Goal: Task Accomplishment & Management: Manage account settings

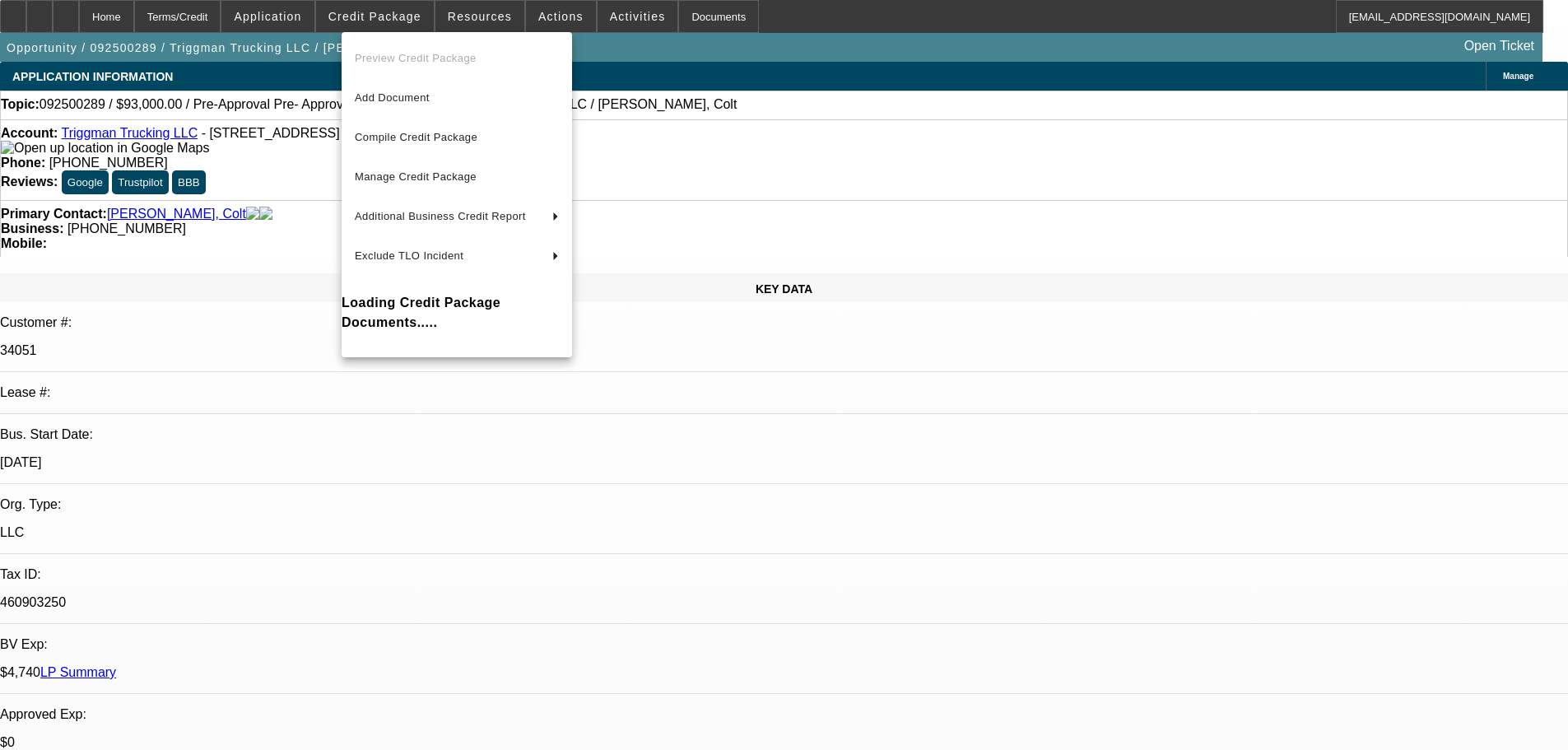
select select "0"
select select "2"
select select "0.1"
select select "4"
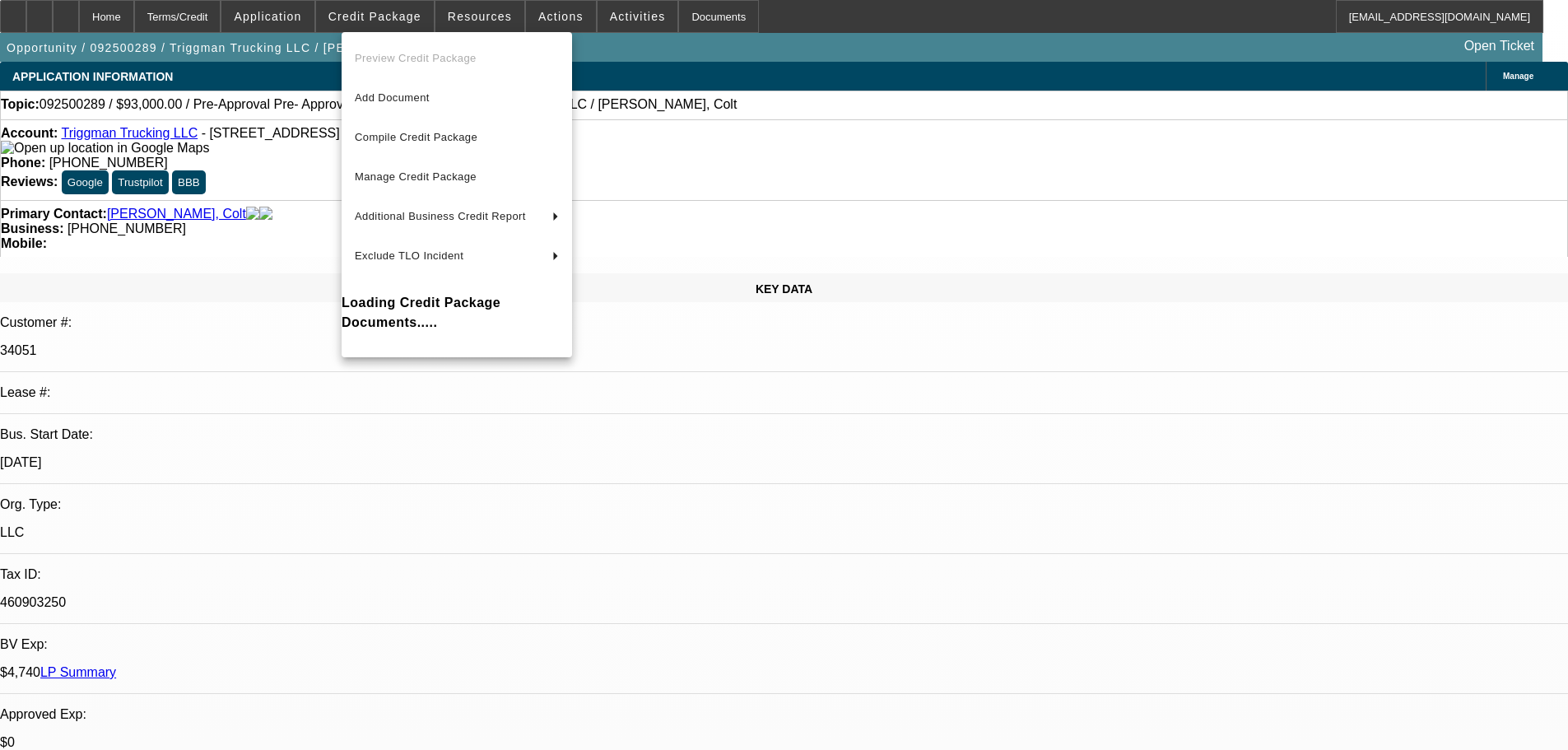
select select "0"
select select "2"
select select "0.1"
select select "4"
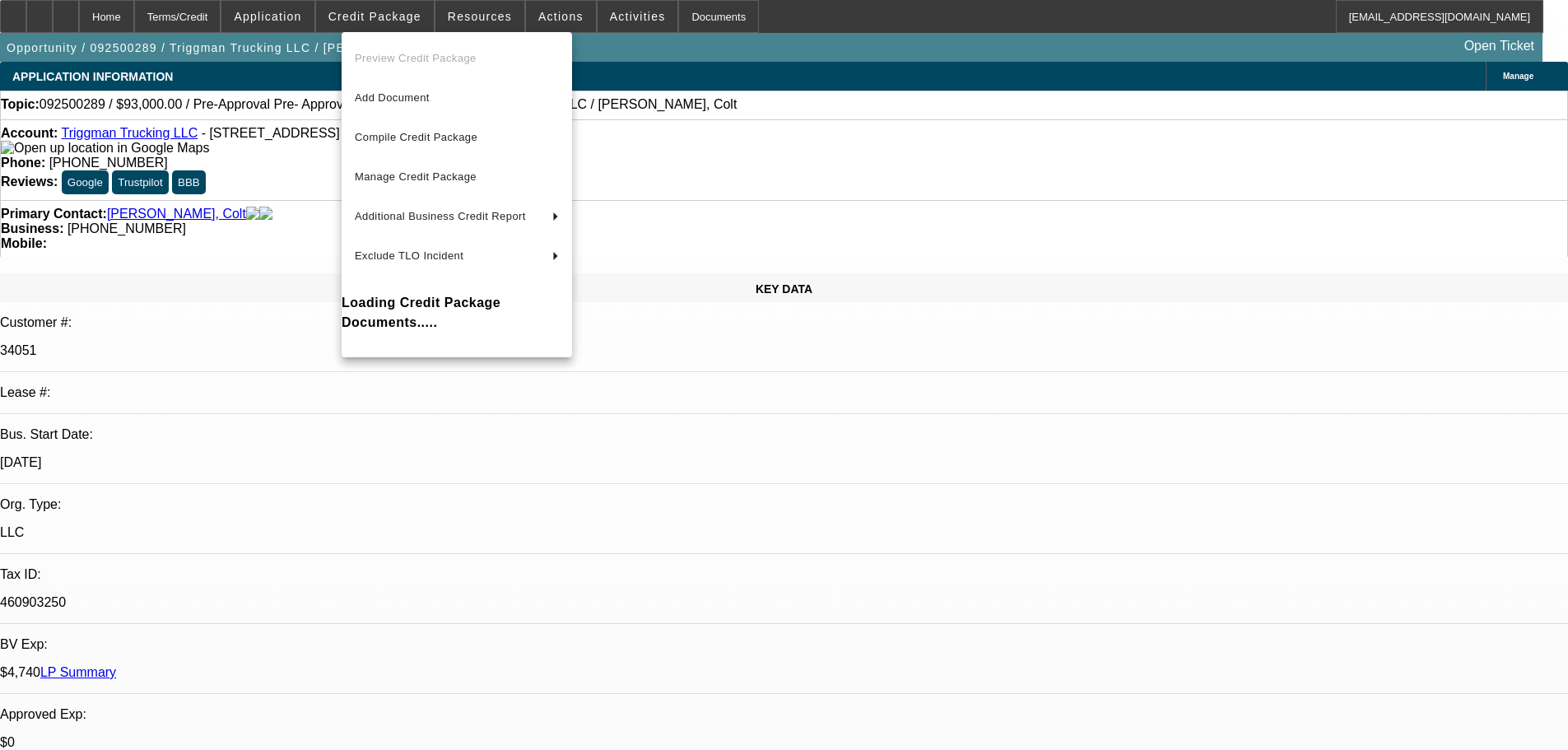
select select "0"
select select "2"
select select "0.1"
select select "4"
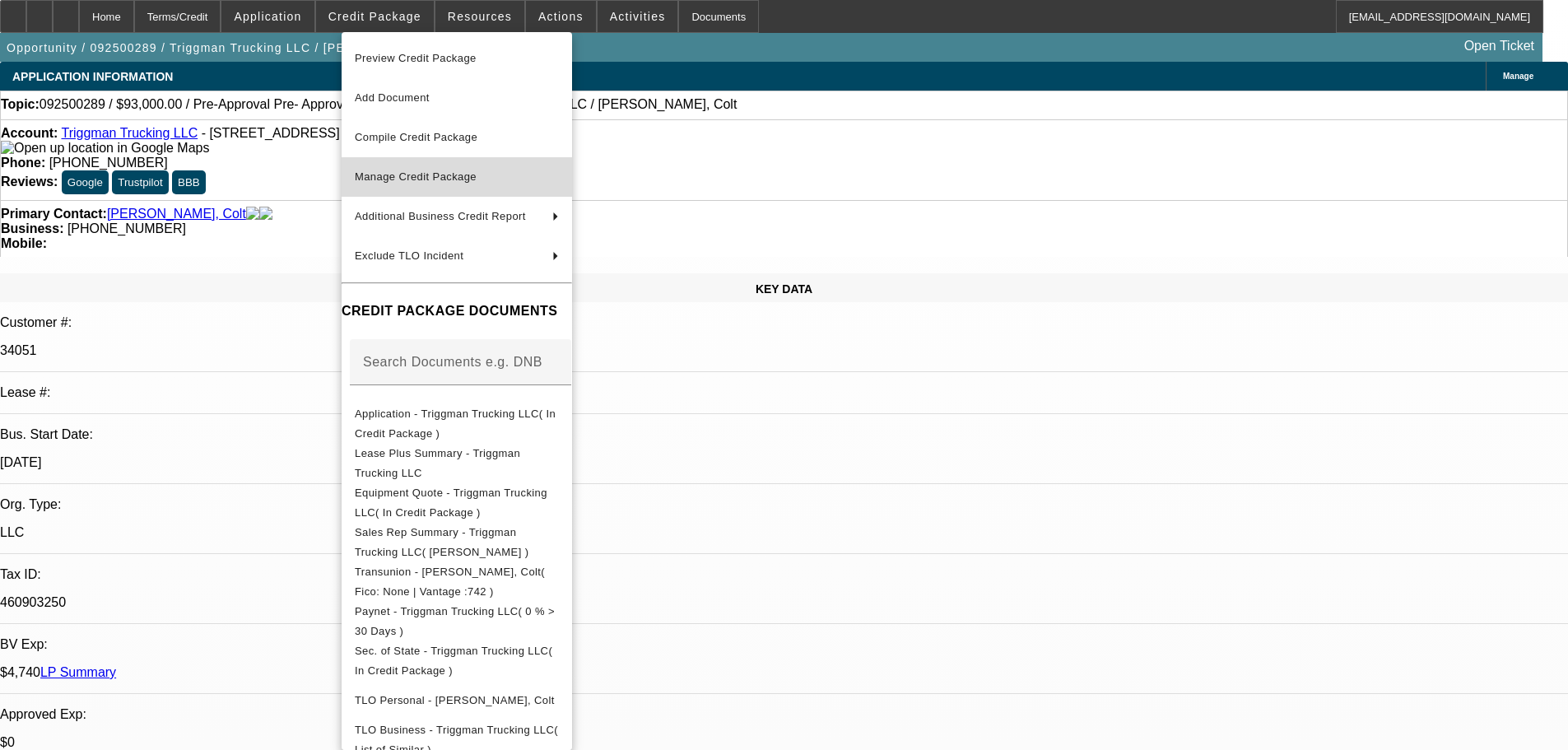
click at [451, 169] on span "Manage Credit Package" at bounding box center [456, 177] width 204 height 20
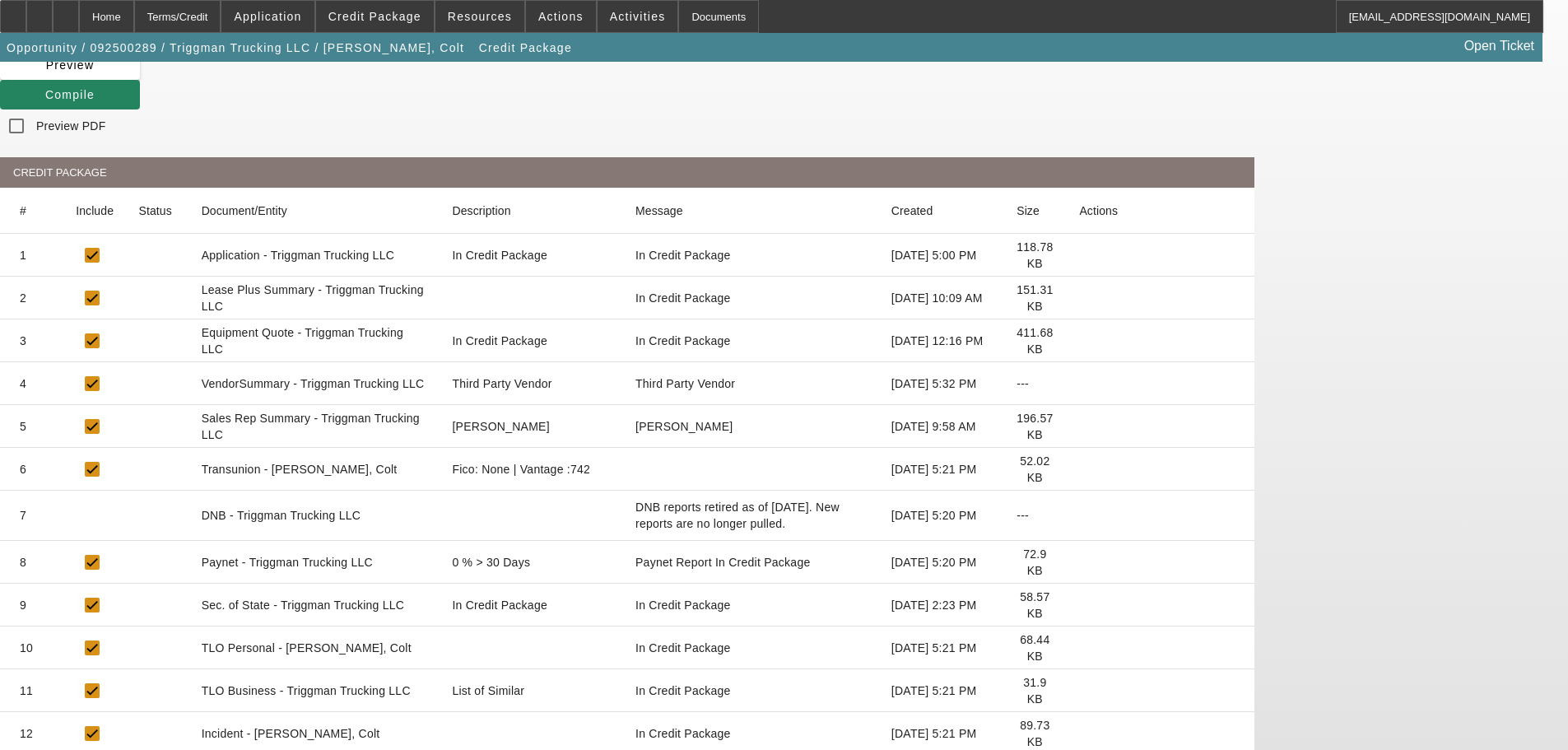
scroll to position [224, 0]
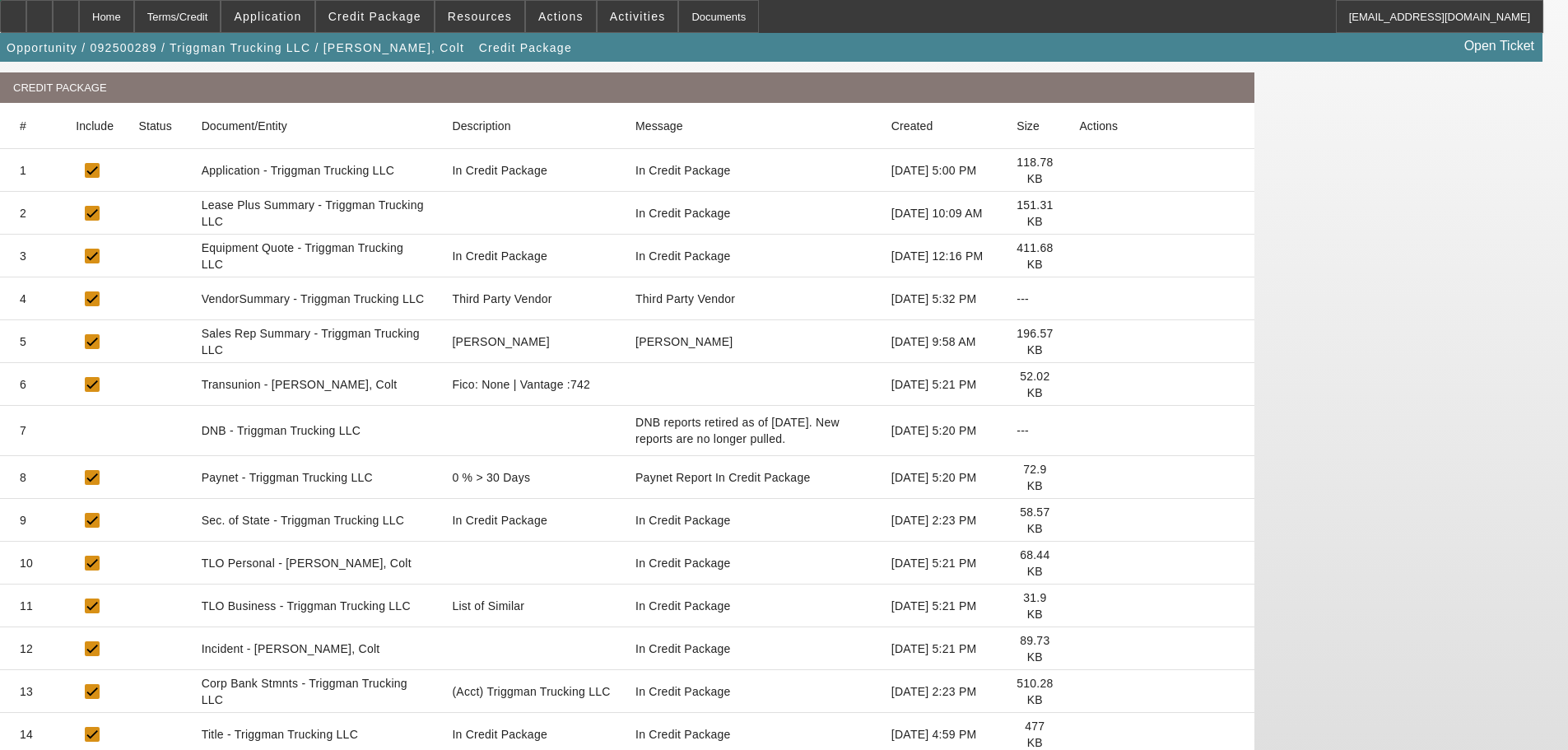
click at [1079, 735] on icon at bounding box center [1079, 735] width 0 height 0
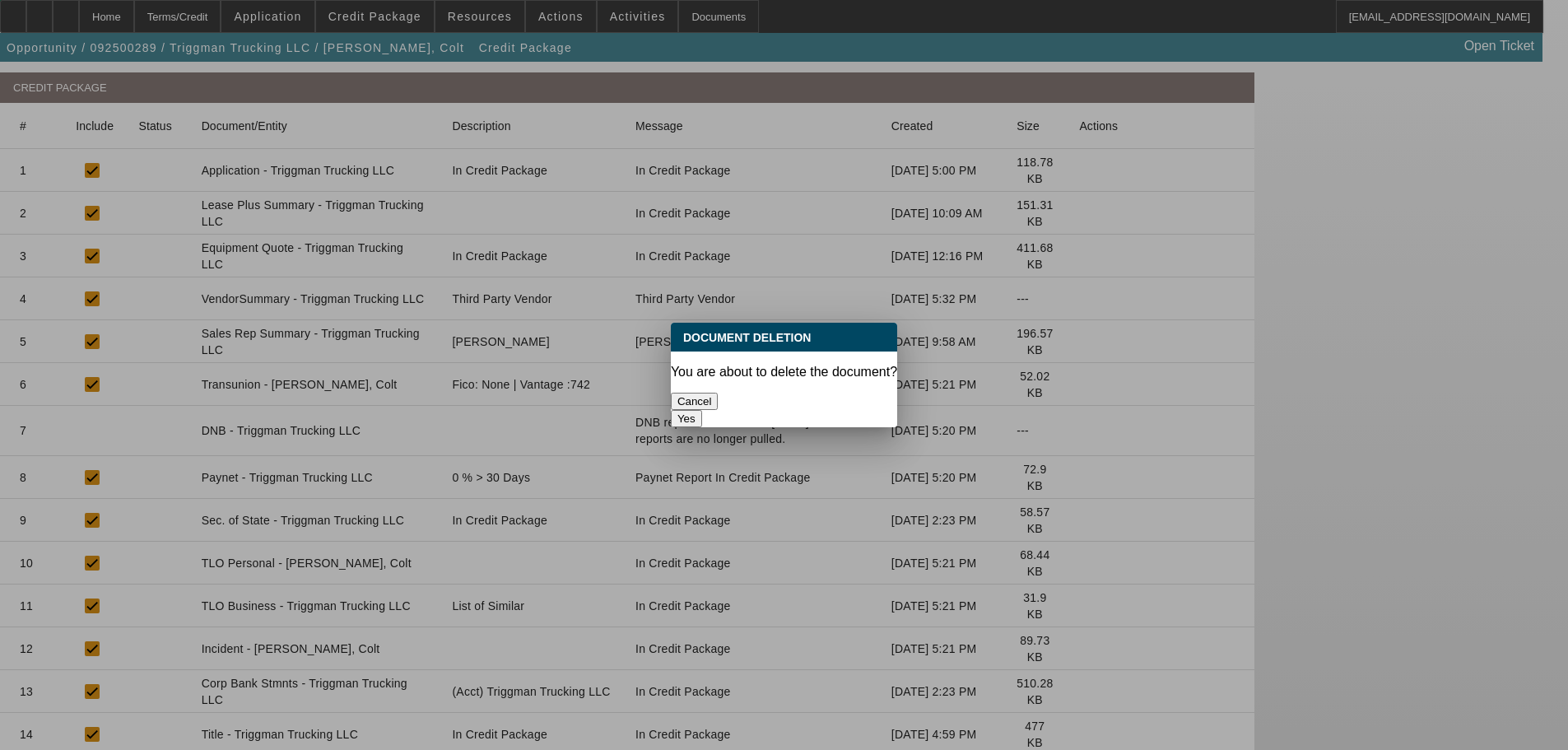
click at [703, 410] on button "Yes" at bounding box center [686, 419] width 31 height 17
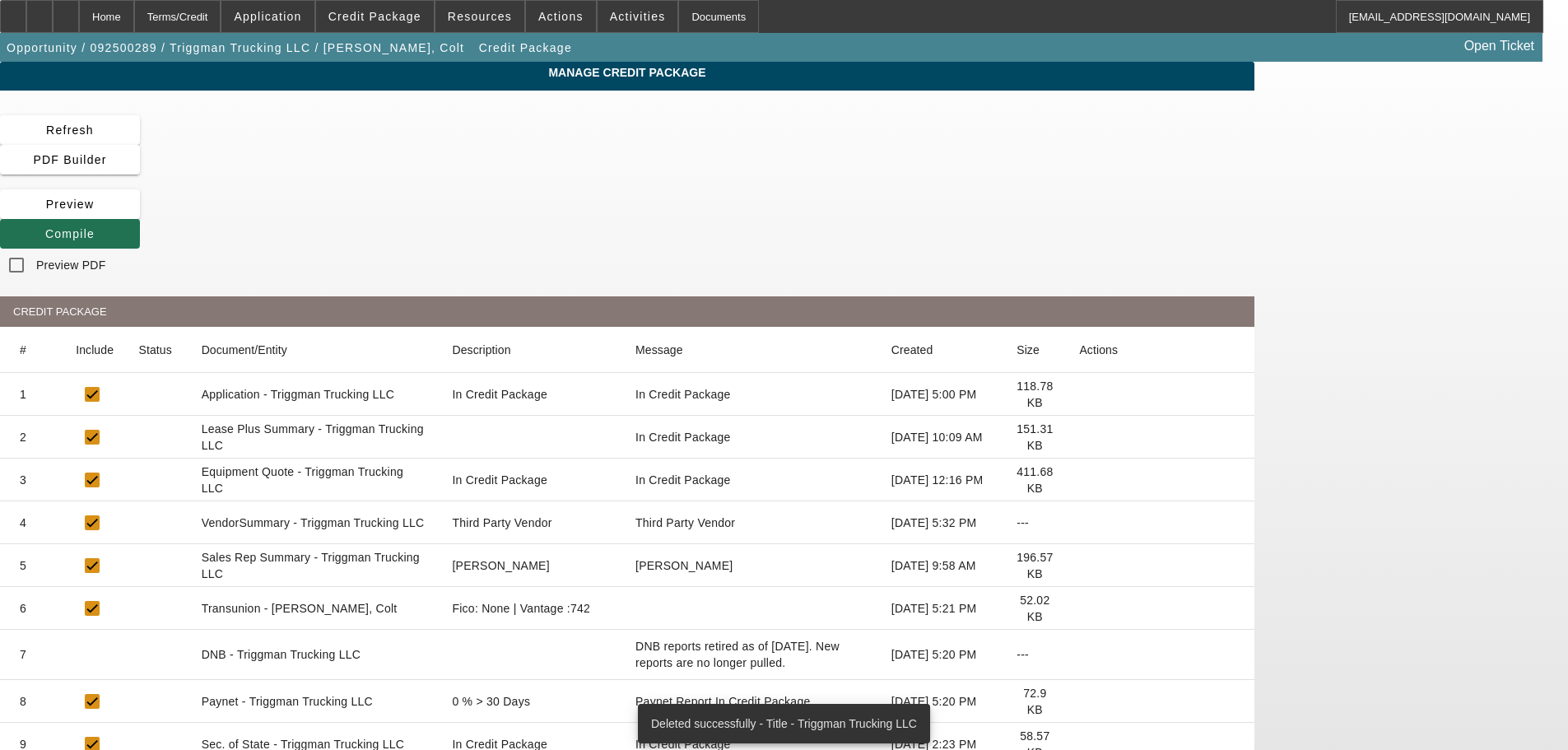
click at [140, 215] on span at bounding box center [70, 234] width 140 height 40
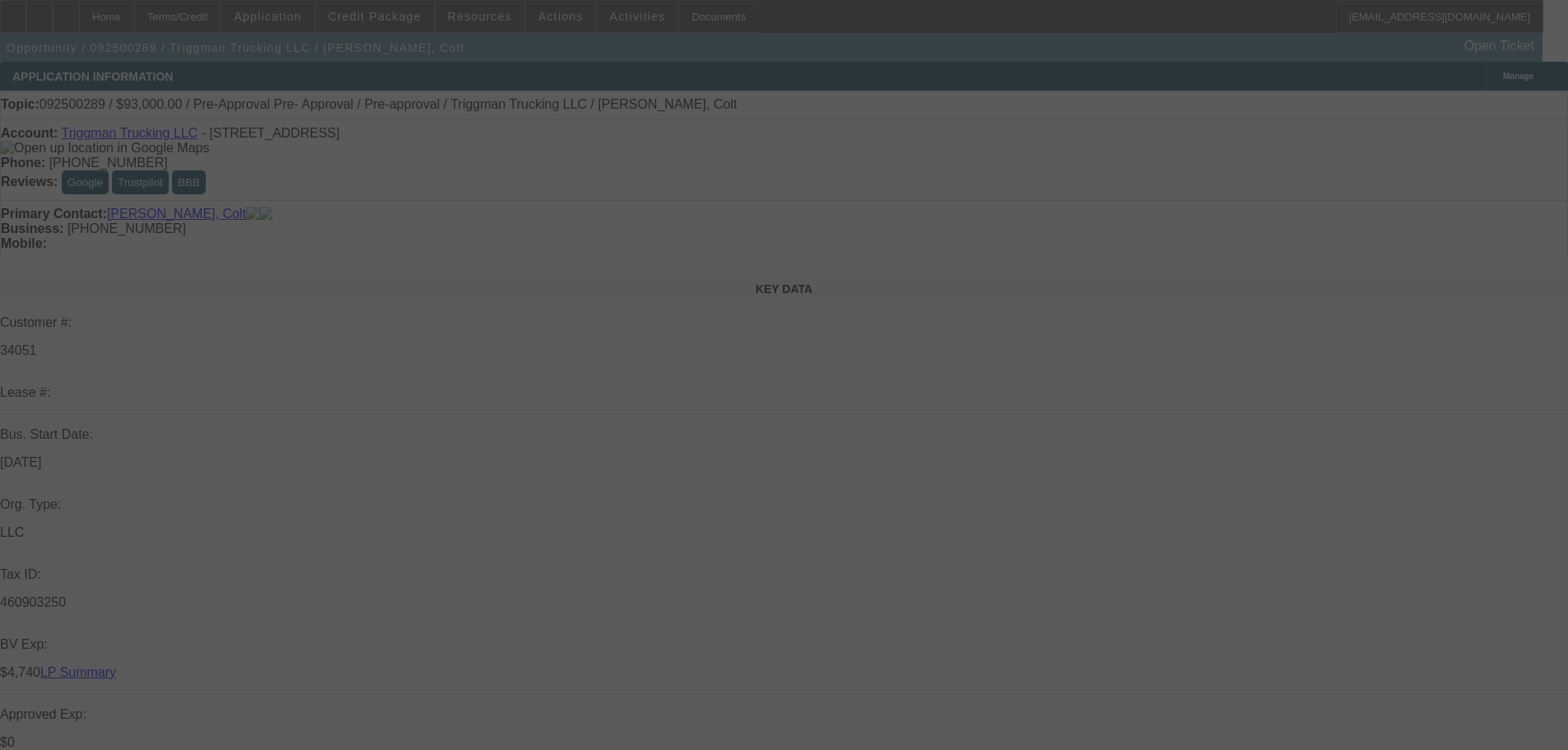
select select "0"
select select "2"
select select "0.1"
select select "4"
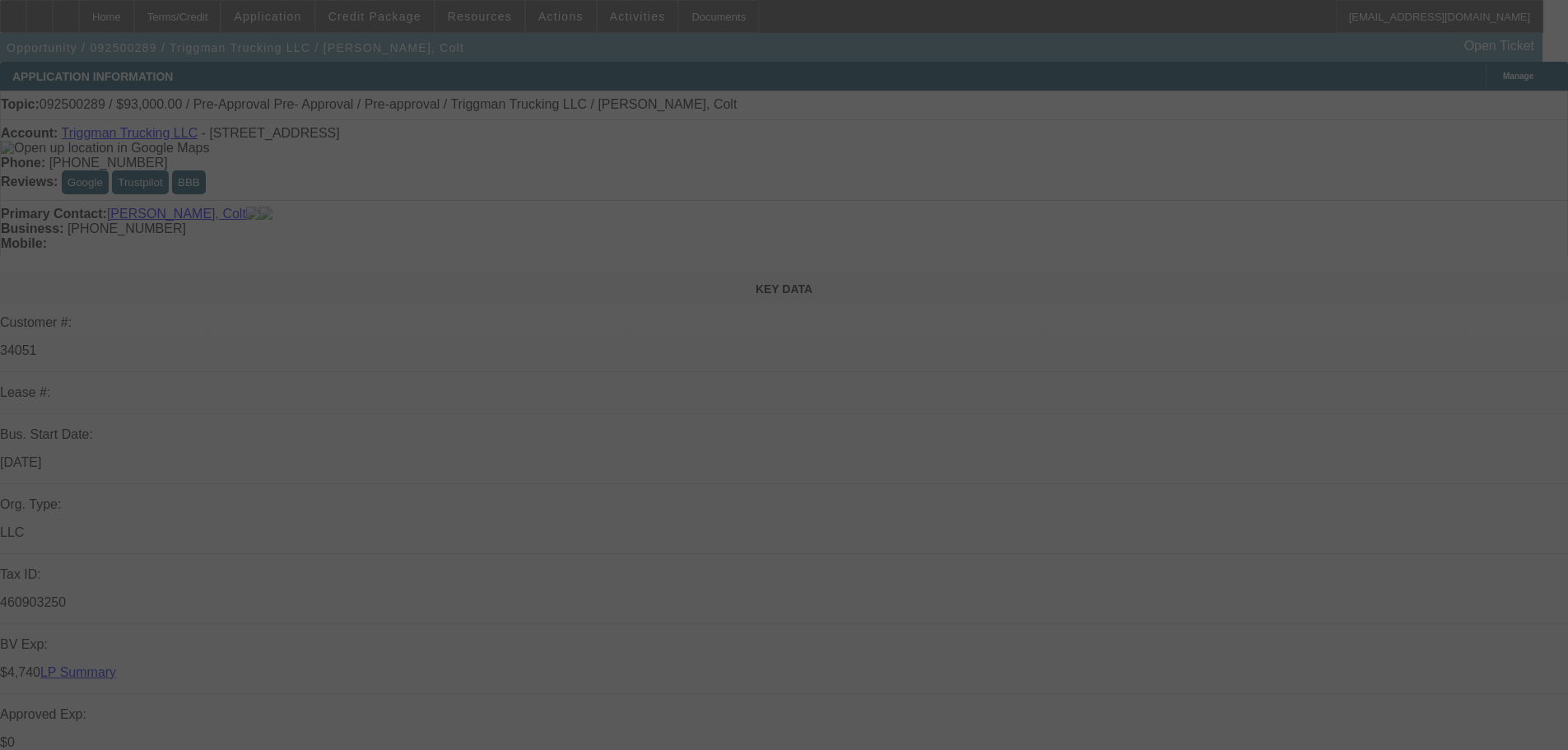
select select "0"
select select "2"
select select "0.1"
select select "4"
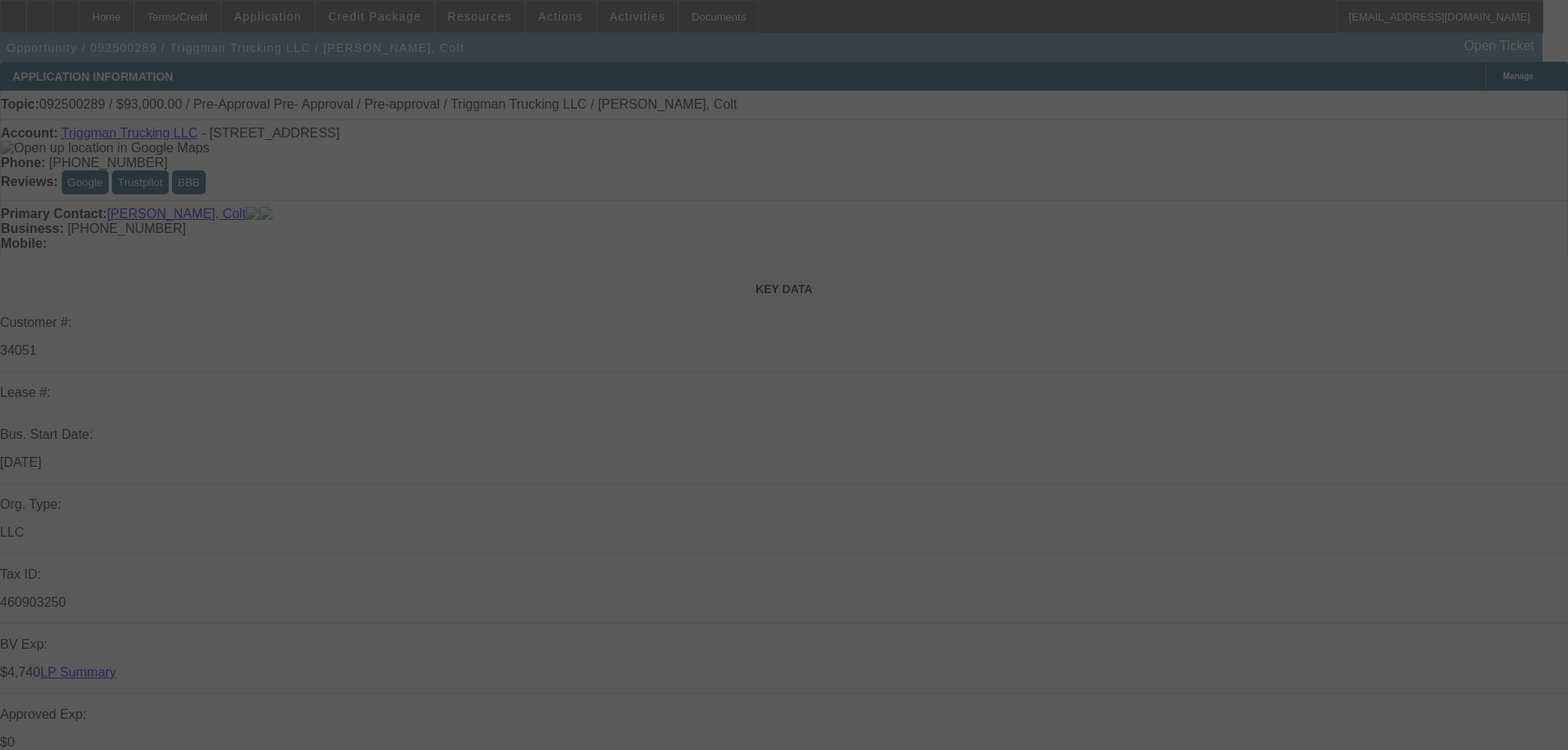
select select "0"
select select "2"
select select "0.1"
select select "4"
